Goal: Information Seeking & Learning: Learn about a topic

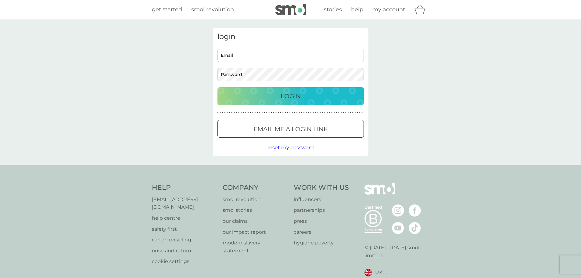
type input "[EMAIL_ADDRESS][DOMAIN_NAME]"
click at [310, 93] on div "Login" at bounding box center [291, 96] width 134 height 10
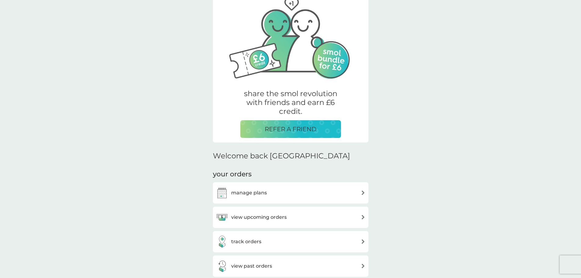
scroll to position [91, 0]
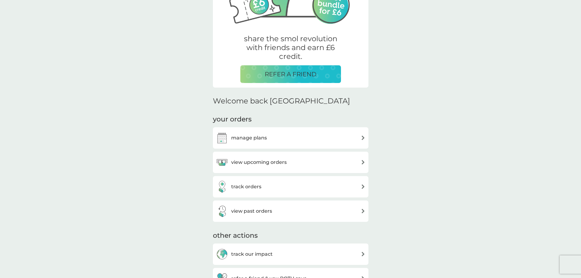
click at [249, 186] on h3 "track orders" at bounding box center [246, 187] width 30 height 8
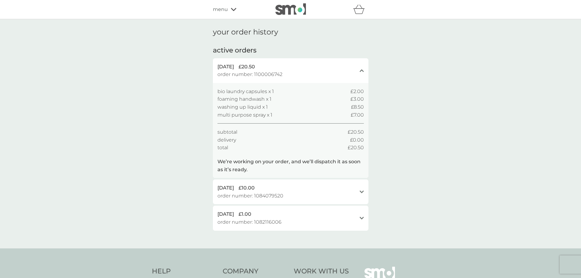
click at [271, 194] on span "order number: 1084079520" at bounding box center [250, 196] width 66 height 8
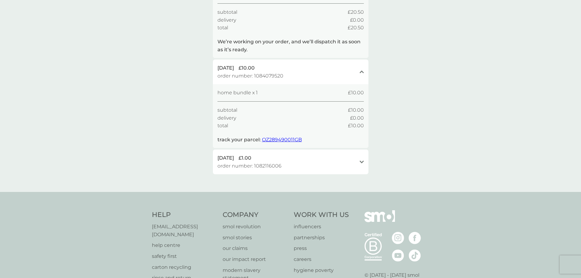
scroll to position [122, 0]
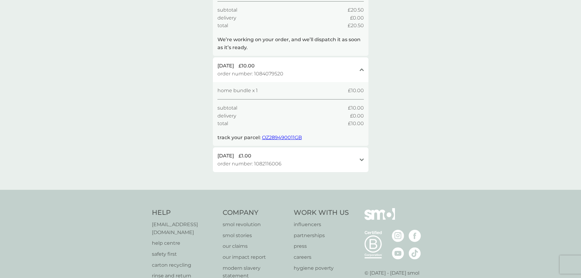
click at [289, 163] on div "[DATE] £1.00 order number: 1082116006" at bounding box center [286, 160] width 139 height 16
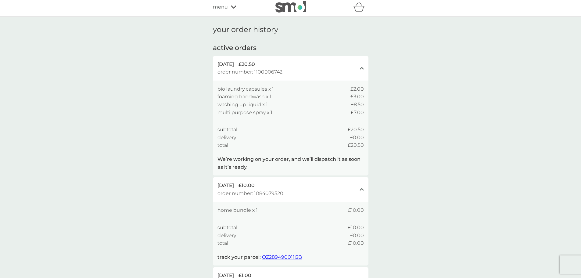
scroll to position [0, 0]
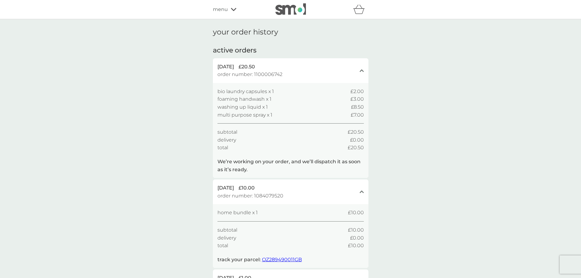
click at [225, 11] on span "menu" at bounding box center [220, 9] width 15 height 8
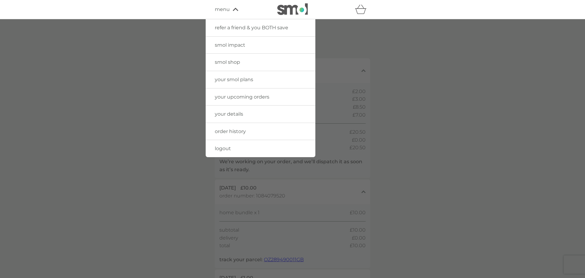
click at [233, 58] on link "smol shop" at bounding box center [261, 62] width 110 height 17
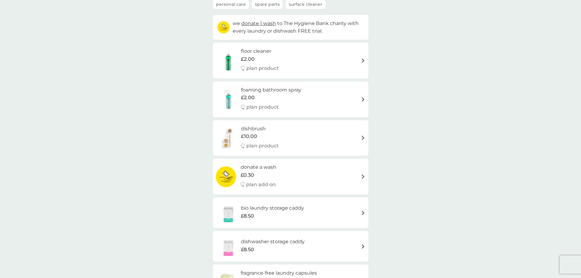
scroll to position [91, 0]
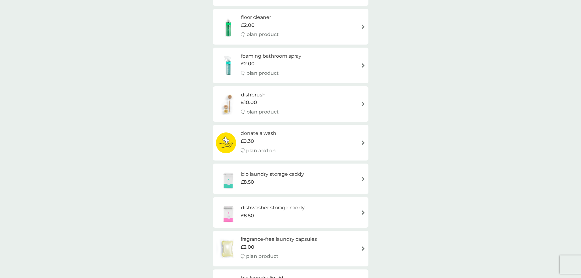
click at [284, 68] on div "foaming bathroom spray £2.00 plan product" at bounding box center [274, 65] width 66 height 27
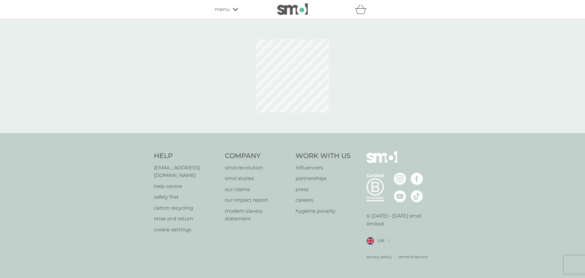
select select "182"
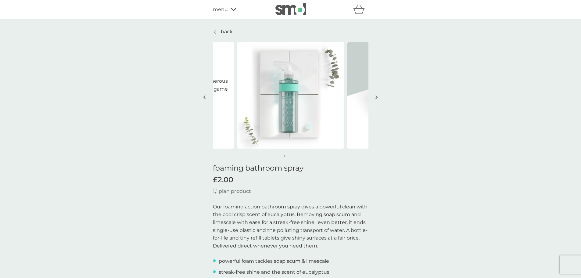
click at [379, 96] on button "button" at bounding box center [376, 97] width 5 height 30
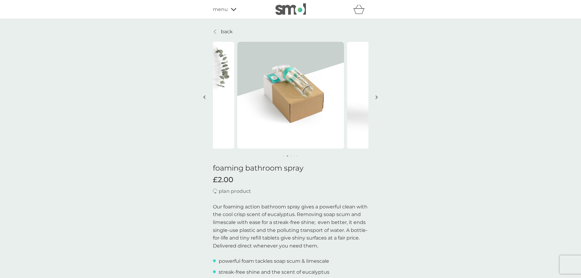
click at [379, 96] on button "button" at bounding box center [376, 97] width 5 height 30
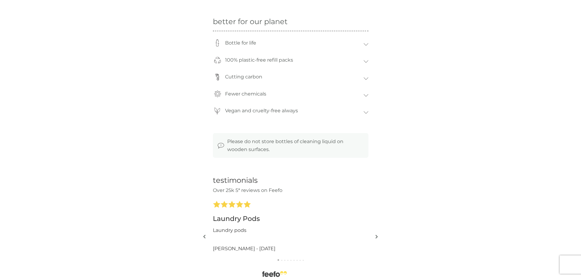
scroll to position [579, 0]
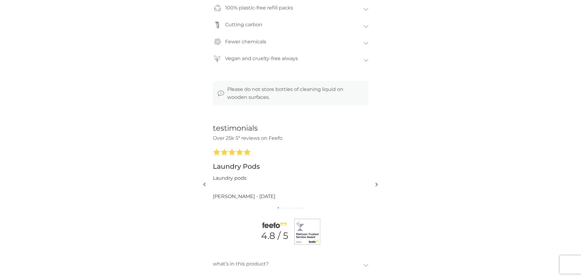
click at [377, 185] on img "button" at bounding box center [376, 184] width 2 height 5
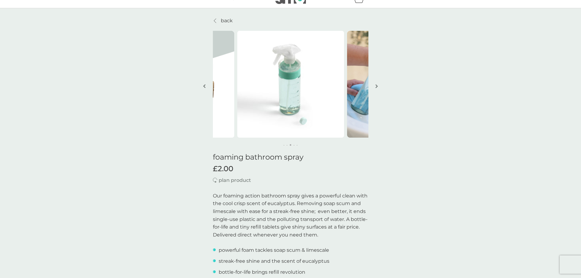
scroll to position [0, 0]
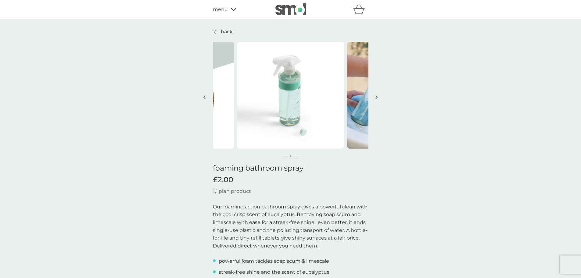
click at [231, 33] on p "back" at bounding box center [227, 32] width 12 height 8
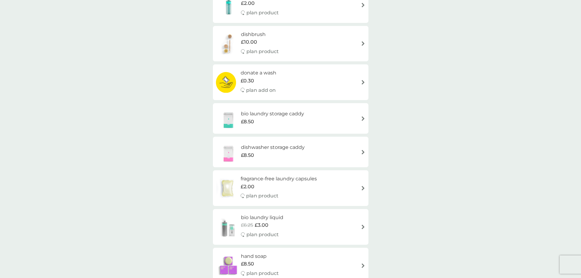
scroll to position [152, 0]
click at [298, 112] on h6 "bio laundry storage caddy" at bounding box center [272, 113] width 63 height 8
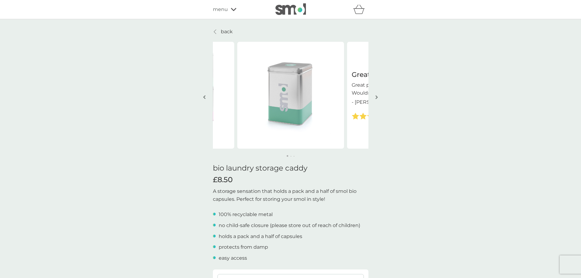
click at [376, 98] on img "button" at bounding box center [376, 97] width 2 height 5
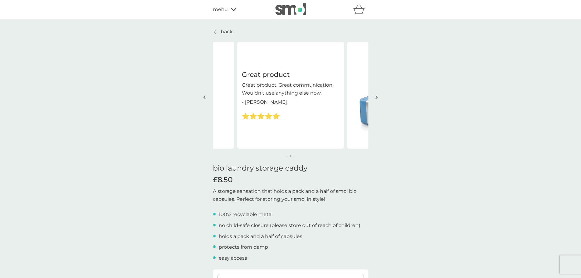
click at [376, 98] on img "button" at bounding box center [376, 97] width 2 height 5
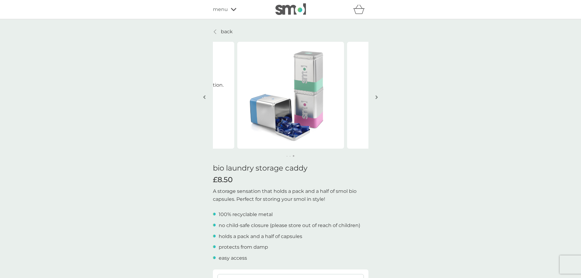
click at [376, 98] on img "button" at bounding box center [376, 97] width 2 height 5
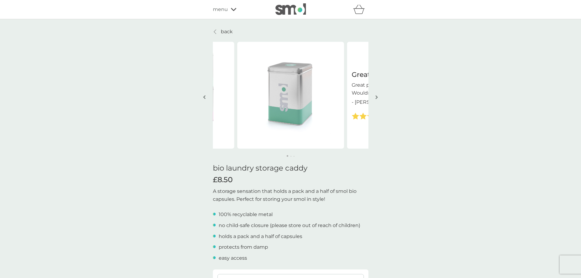
click at [376, 98] on img "button" at bounding box center [376, 97] width 2 height 5
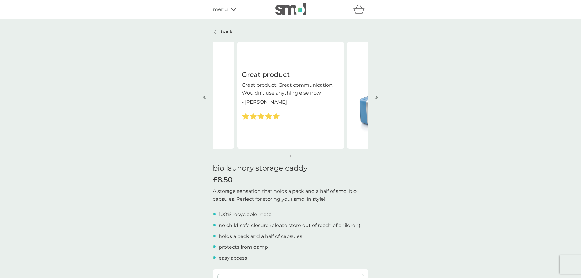
click at [376, 98] on img "button" at bounding box center [376, 97] width 2 height 5
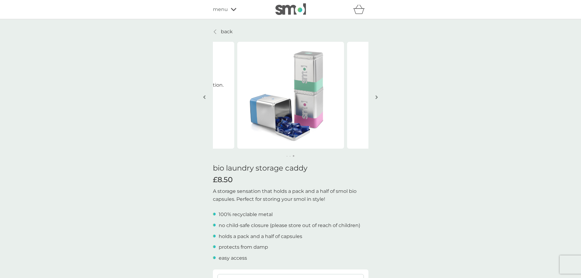
click at [376, 98] on img "button" at bounding box center [376, 97] width 2 height 5
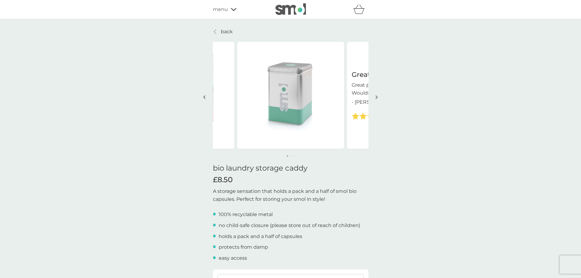
click at [376, 98] on img "button" at bounding box center [376, 97] width 2 height 5
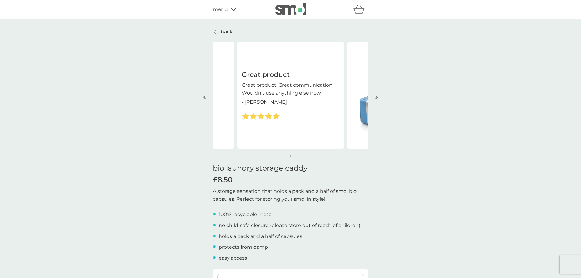
click at [223, 32] on p "back" at bounding box center [227, 32] width 12 height 8
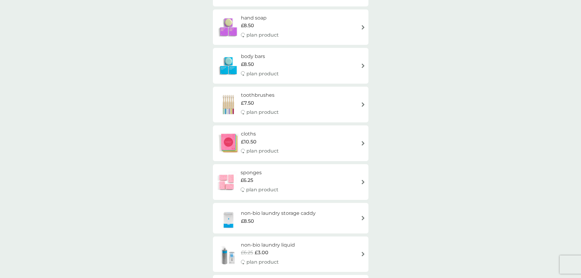
scroll to position [335, 0]
